Goal: Transaction & Acquisition: Purchase product/service

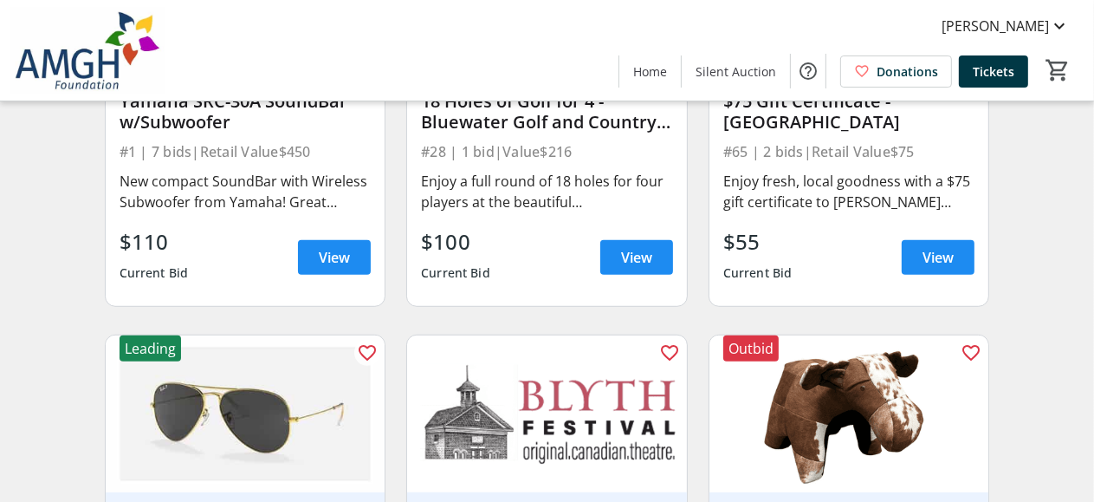
scroll to position [953, 0]
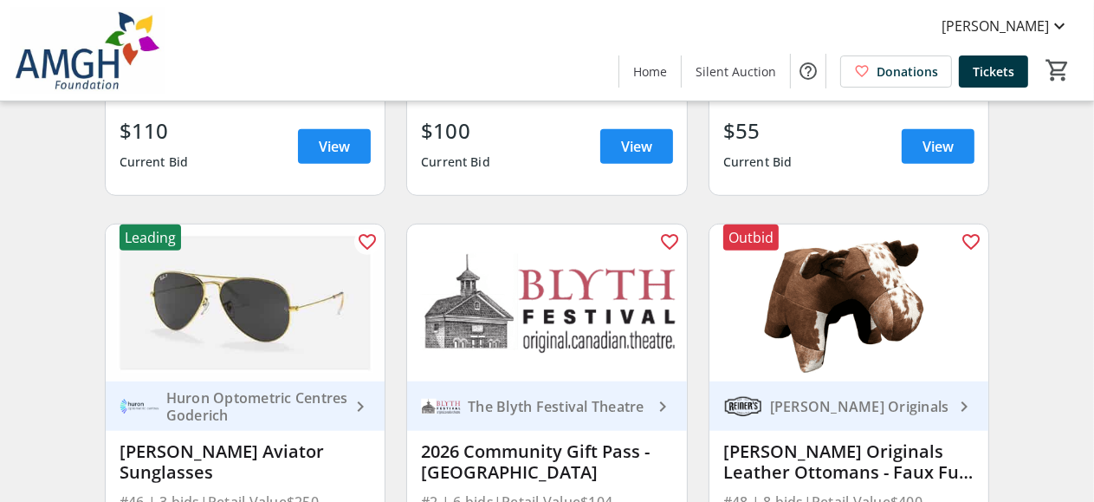
click at [267, 328] on img at bounding box center [246, 302] width 280 height 157
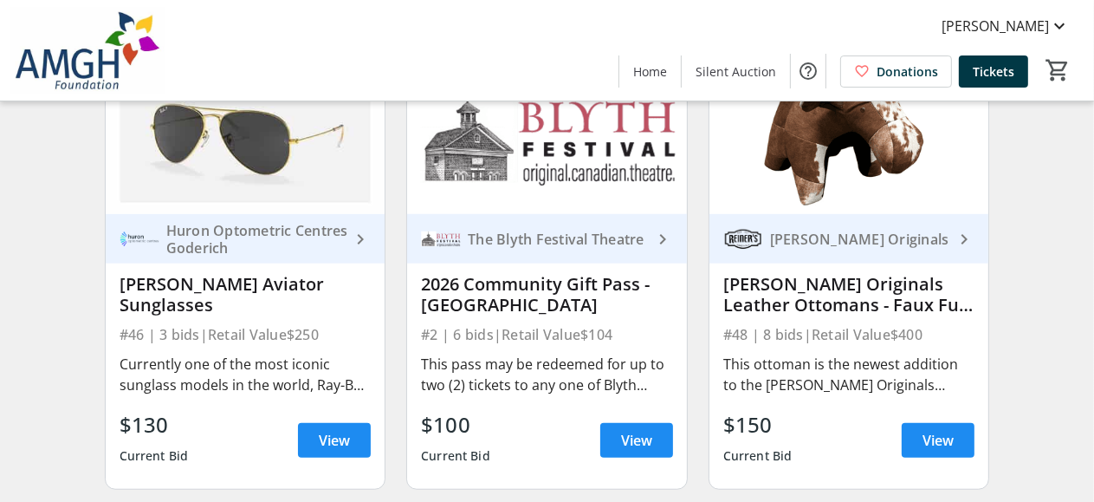
scroll to position [1126, 0]
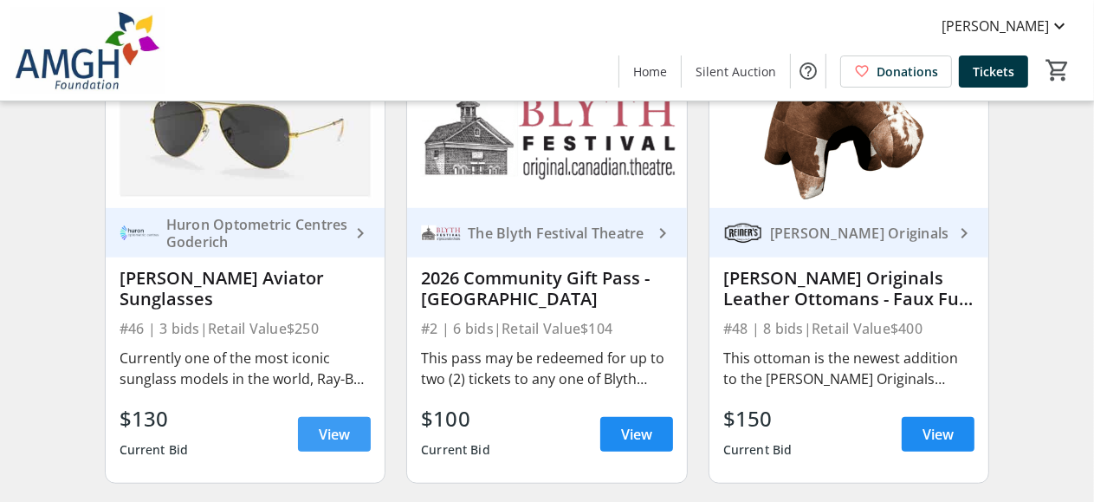
click at [335, 438] on span "View" at bounding box center [334, 434] width 31 height 21
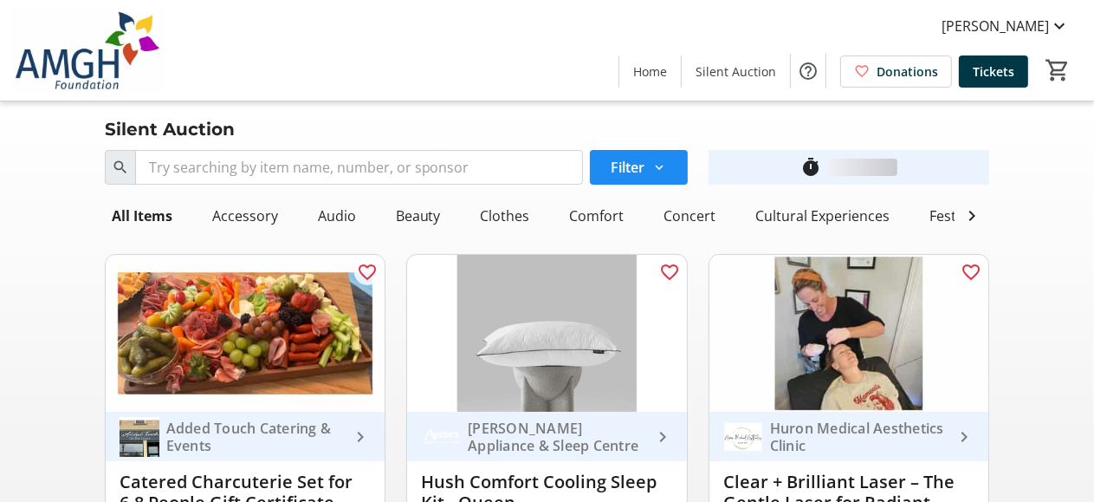
scroll to position [1126, 0]
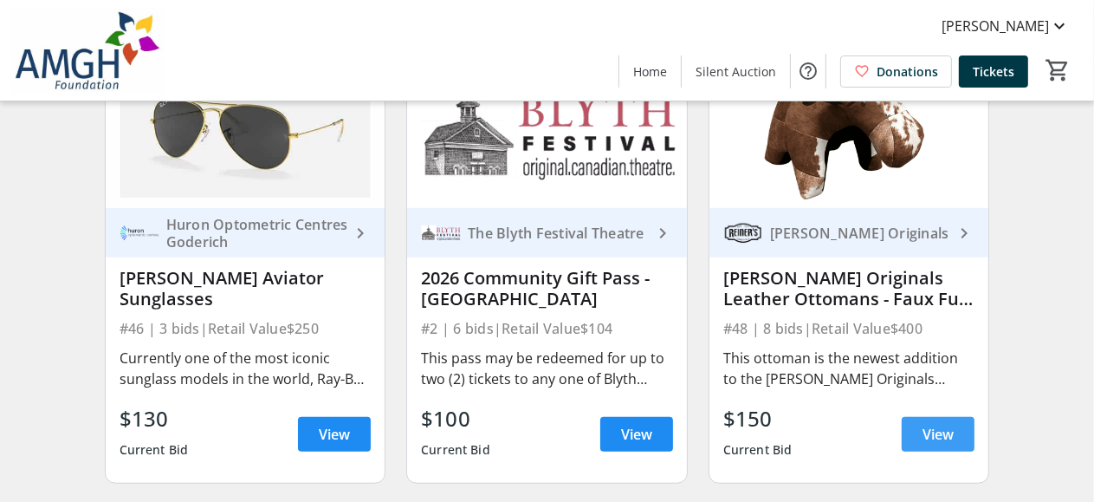
click at [946, 444] on span "View" at bounding box center [938, 434] width 31 height 21
